Goal: Information Seeking & Learning: Learn about a topic

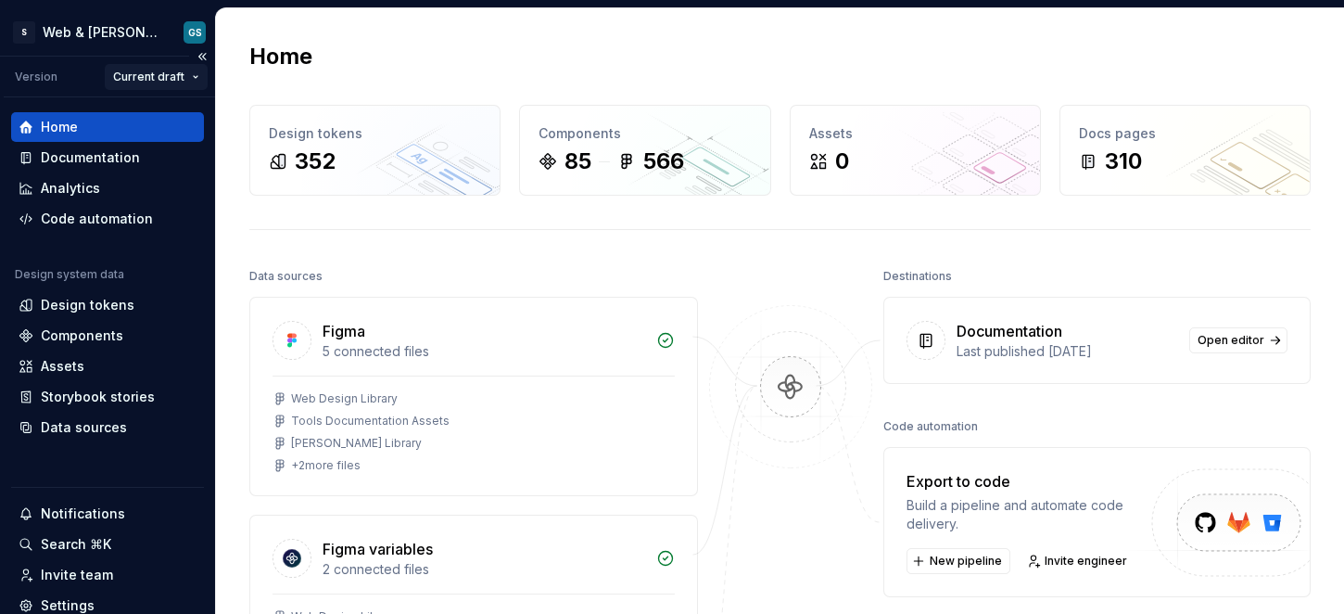
click at [146, 76] on html "S Web & [PERSON_NAME] Systems GS Version Current draft Home Documentation Analy…" at bounding box center [672, 307] width 1344 height 614
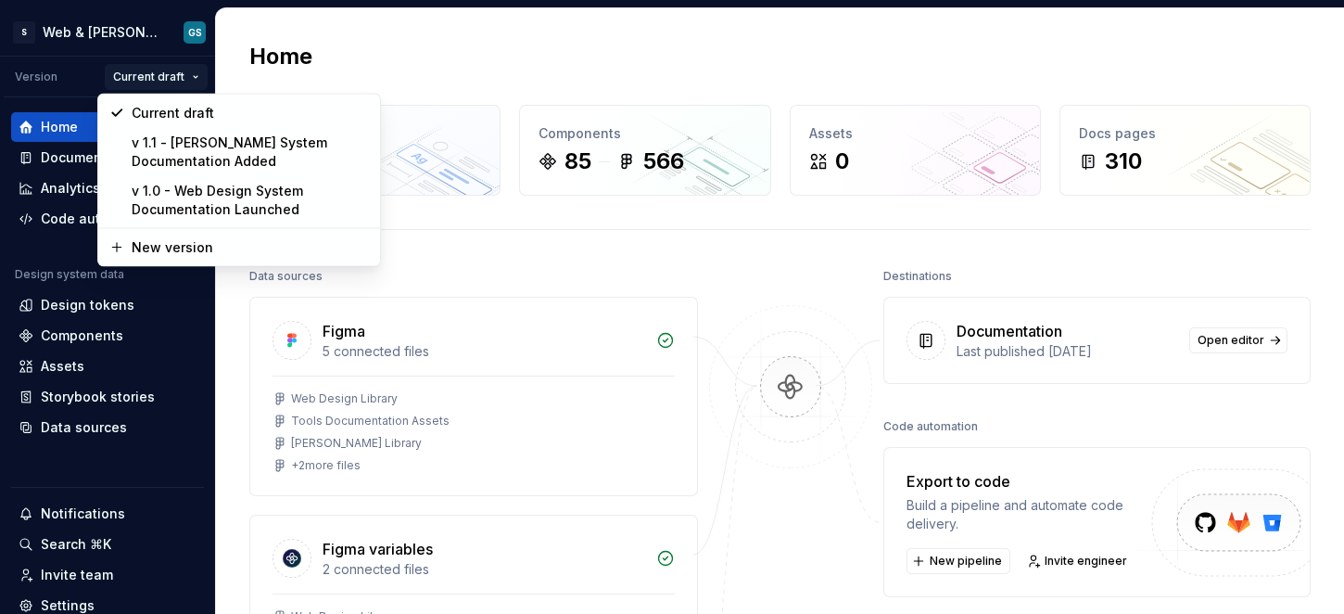
click at [142, 75] on html "S Web & [PERSON_NAME] Systems GS Version Current draft Home Documentation Analy…" at bounding box center [672, 307] width 1344 height 614
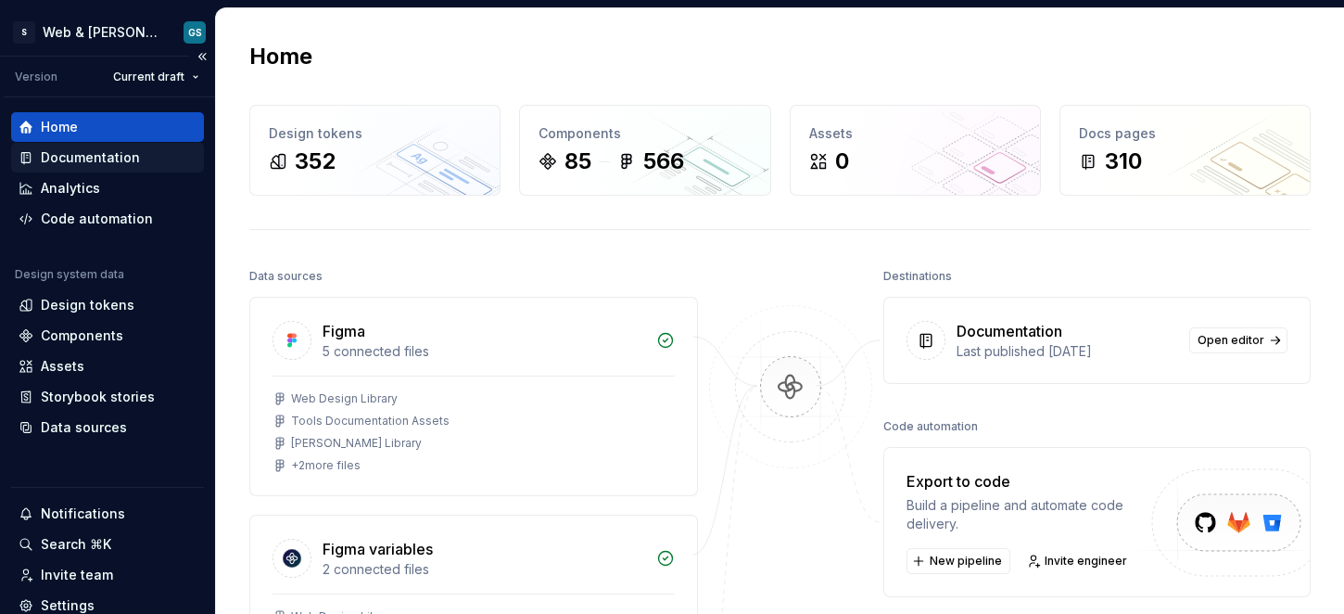
click at [113, 163] on div "Documentation" at bounding box center [90, 157] width 99 height 19
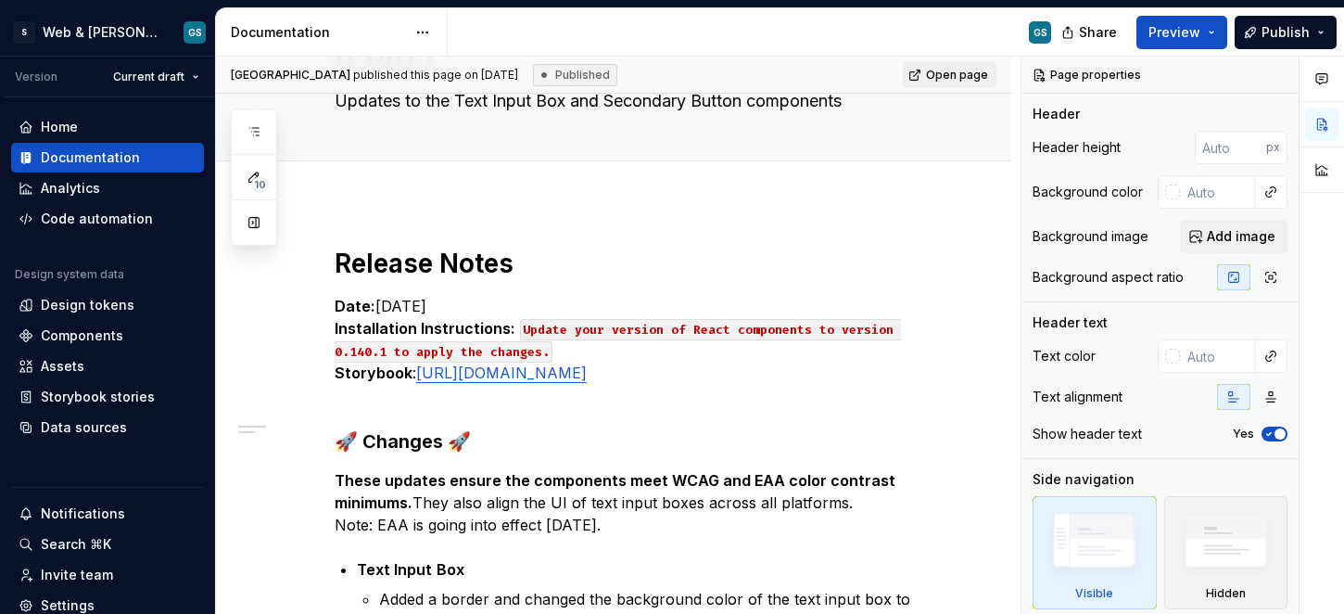
scroll to position [126, 0]
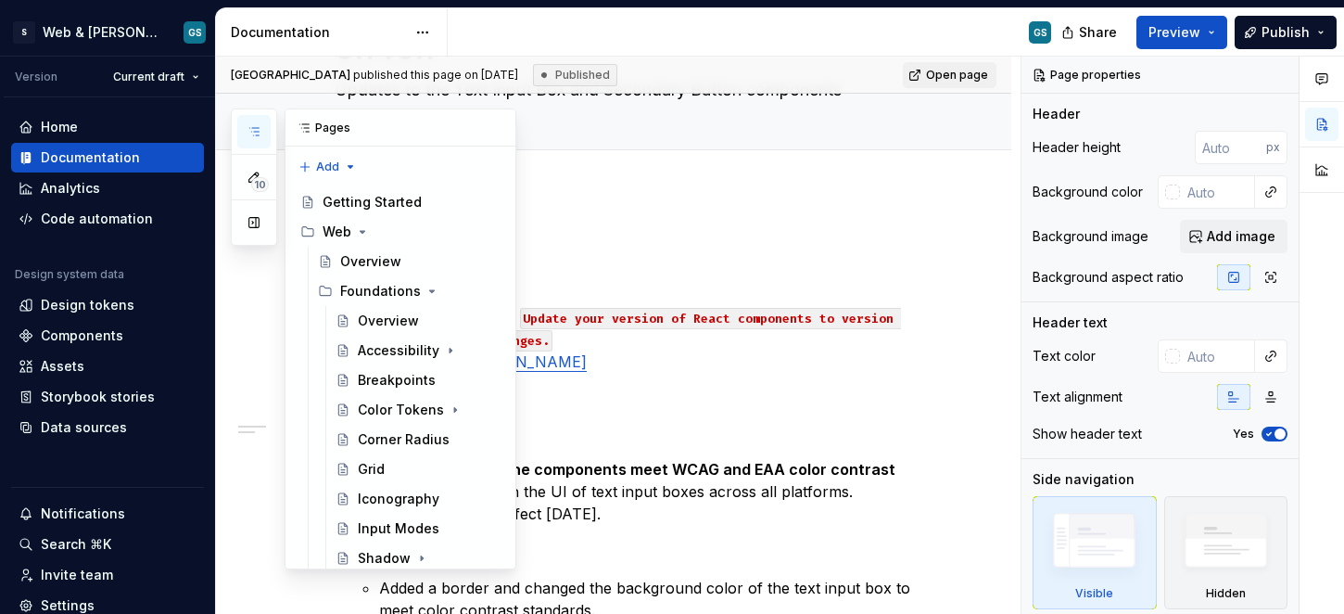
click at [259, 134] on icon "button" at bounding box center [254, 131] width 15 height 15
click at [396, 475] on div "Grid" at bounding box center [429, 469] width 143 height 26
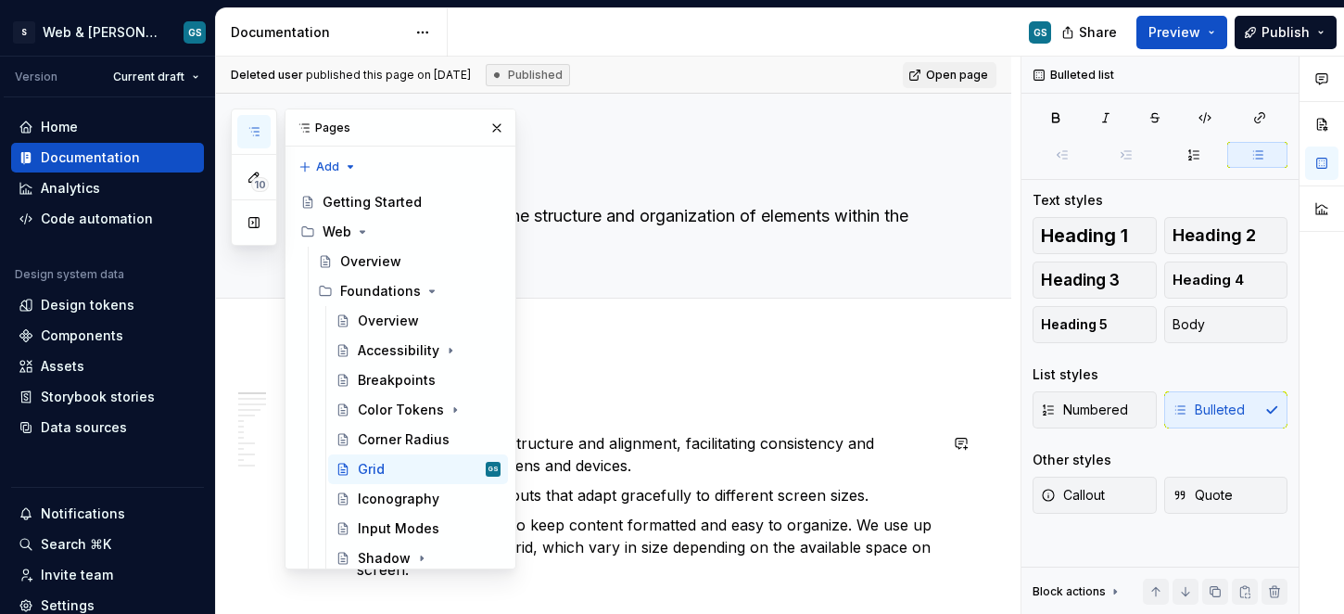
click at [492, 130] on button "button" at bounding box center [497, 128] width 26 height 26
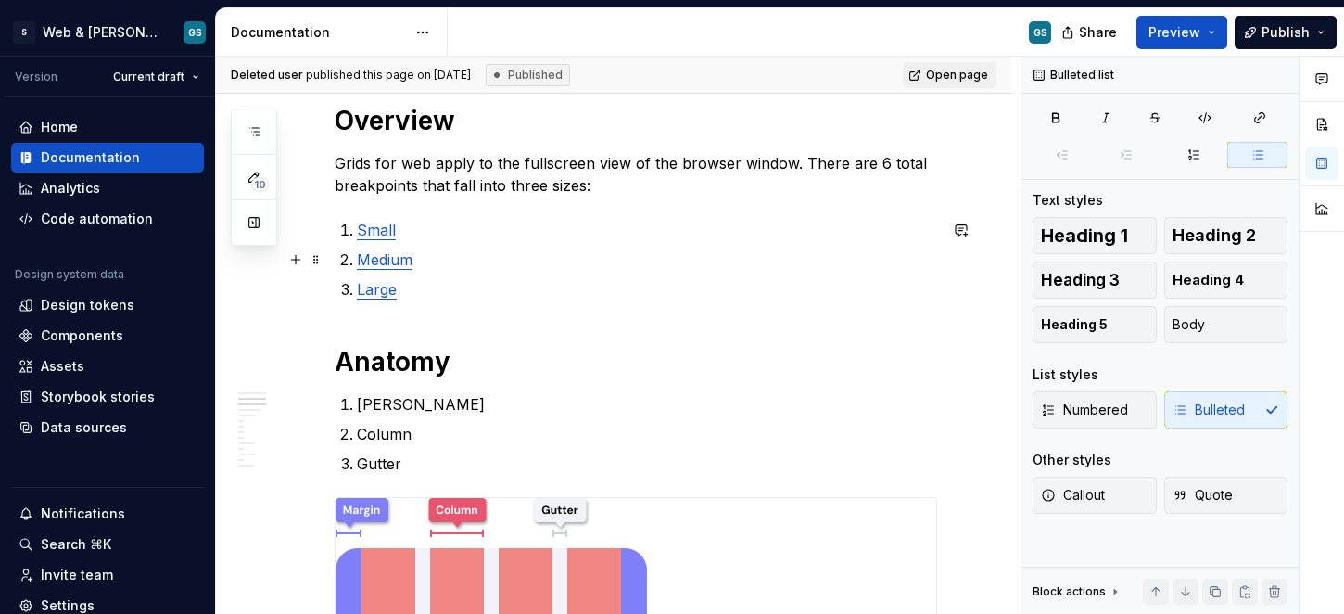
scroll to position [571, 0]
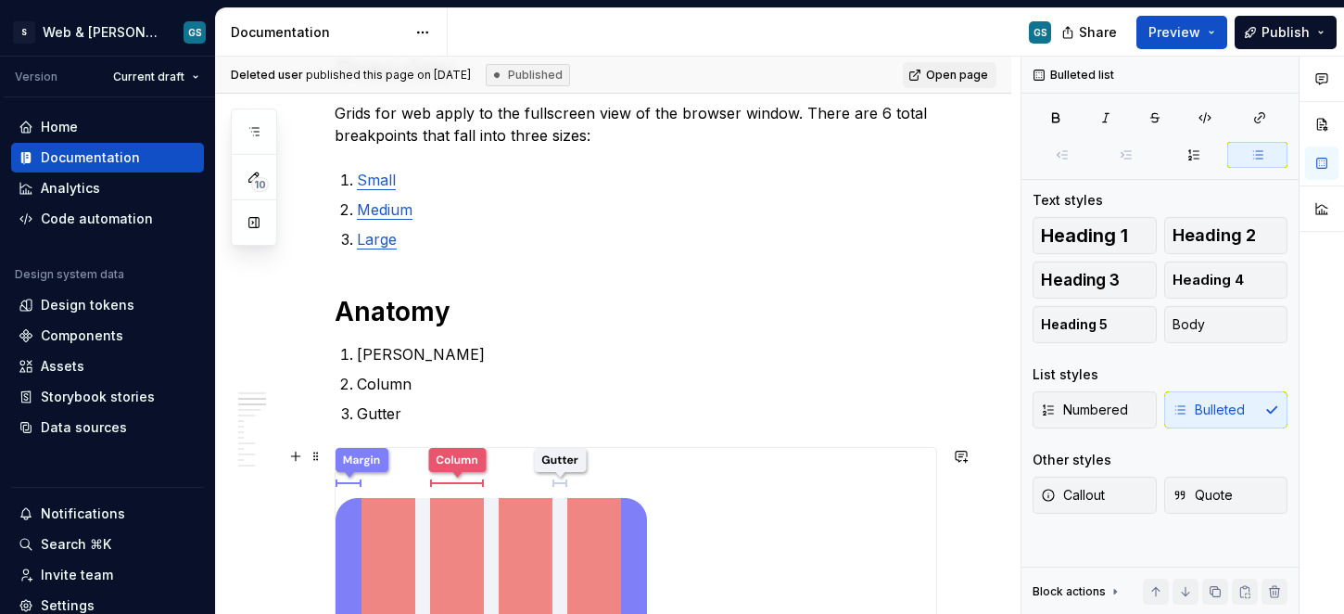
type textarea "*"
